Goal: Contribute content

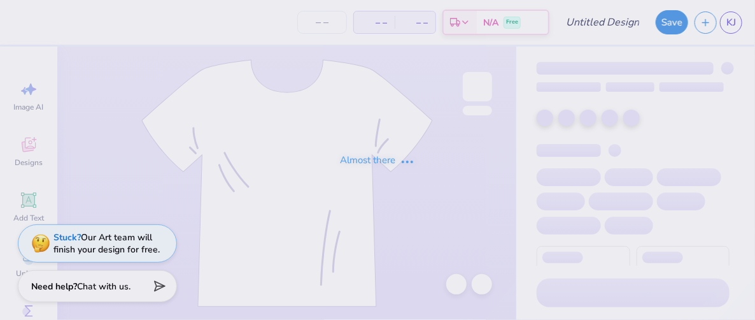
type input "Qzip"
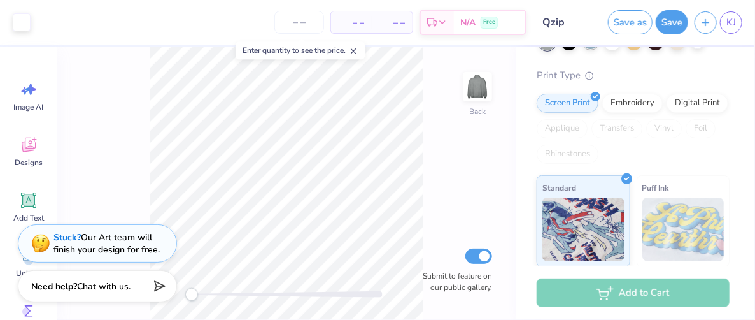
scroll to position [108, 0]
click at [737, 17] on link "KJ" at bounding box center [731, 22] width 22 height 22
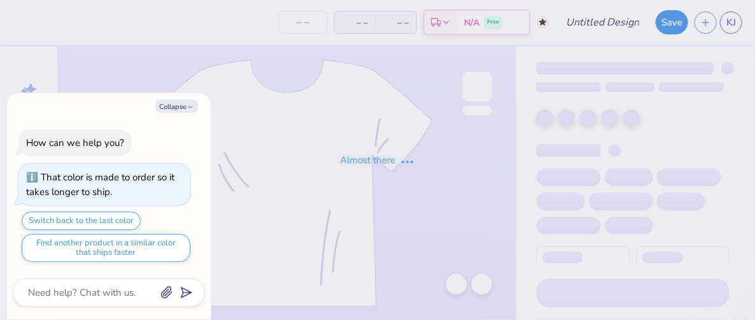
type textarea "x"
type input "Brown bby tee"
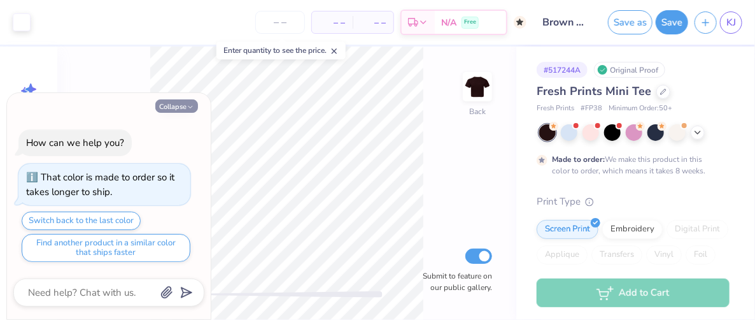
click at [167, 107] on button "Collapse" at bounding box center [176, 105] width 43 height 13
type textarea "x"
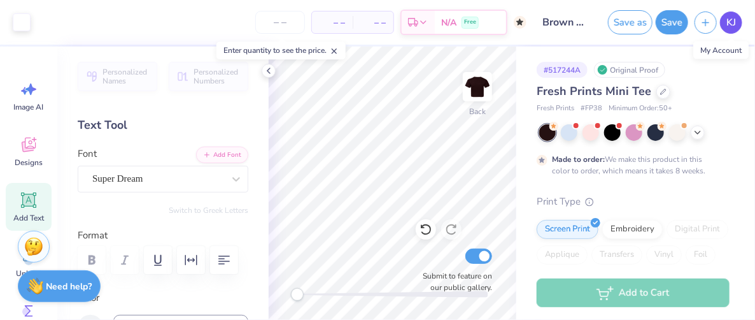
click at [733, 18] on span "KJ" at bounding box center [731, 22] width 10 height 15
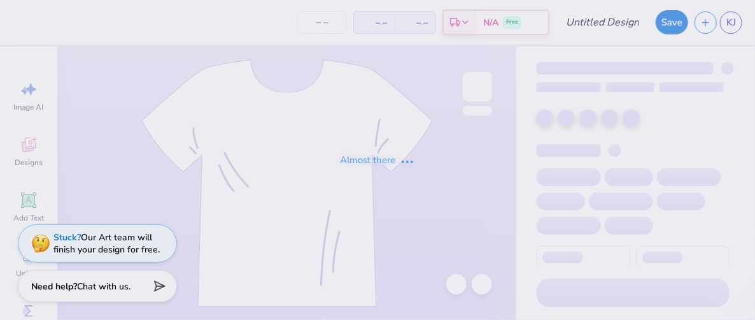
type input "Brown Tank"
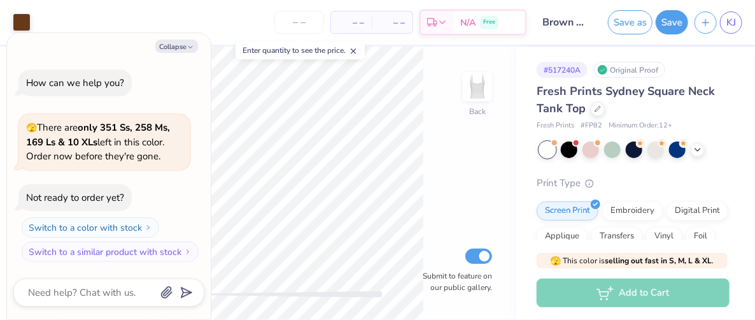
type textarea "x"
click at [735, 25] on span "KJ" at bounding box center [731, 22] width 10 height 15
type textarea "x"
